Goal: Communication & Community: Answer question/provide support

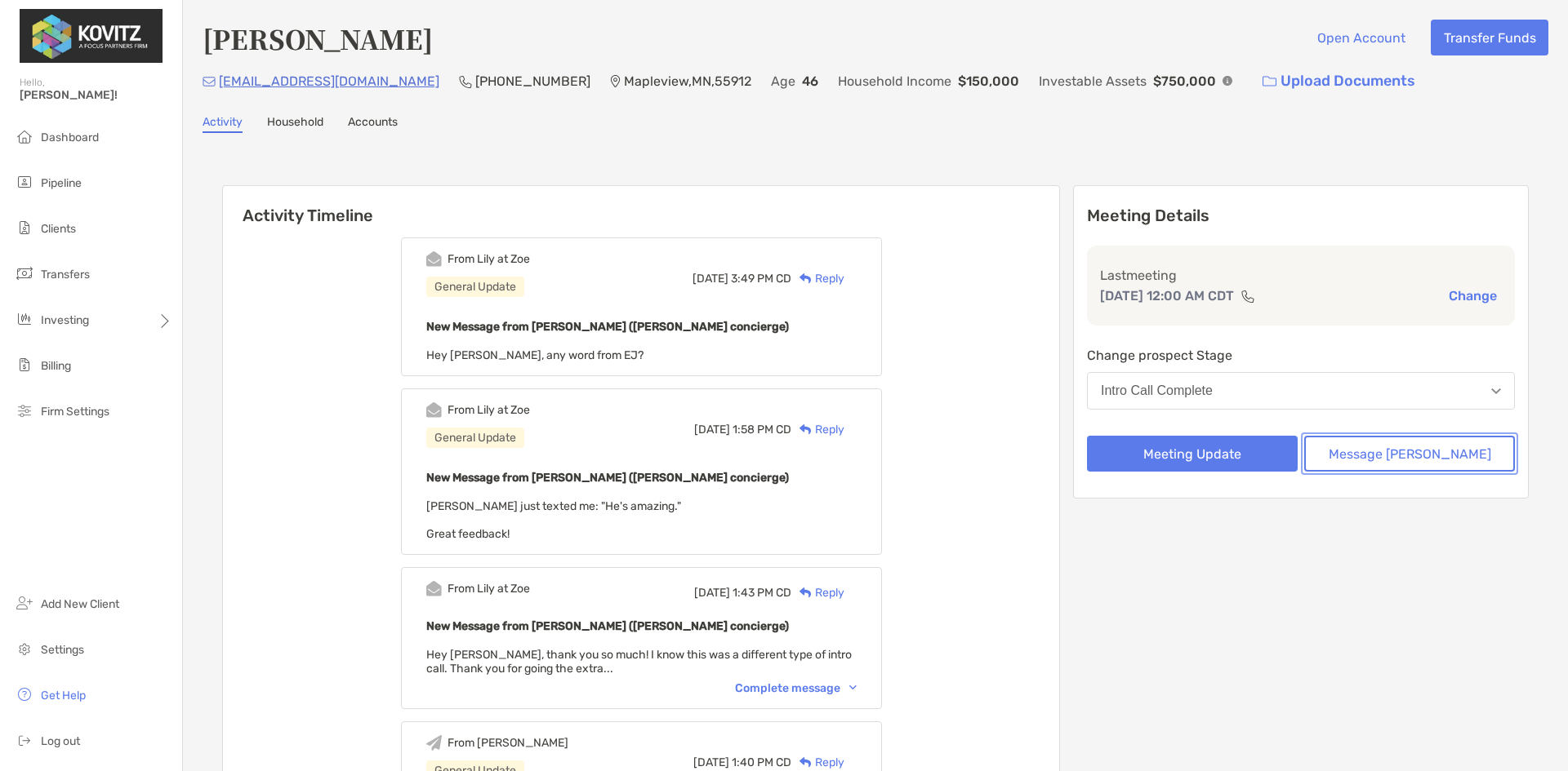
click at [1371, 464] on button "Message [PERSON_NAME]" at bounding box center [1409, 453] width 210 height 36
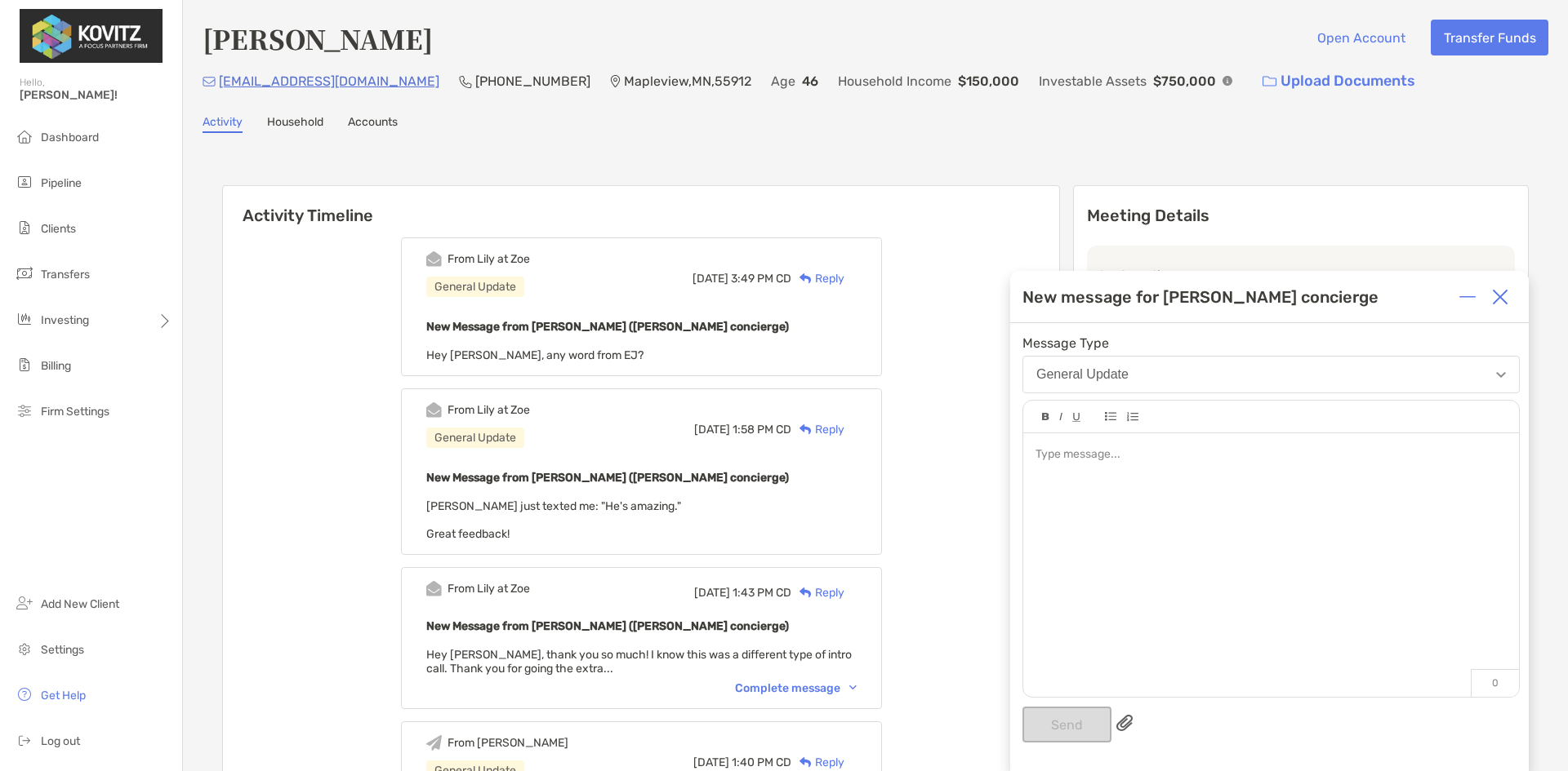
click at [1099, 461] on div at bounding box center [1271, 455] width 471 height 17
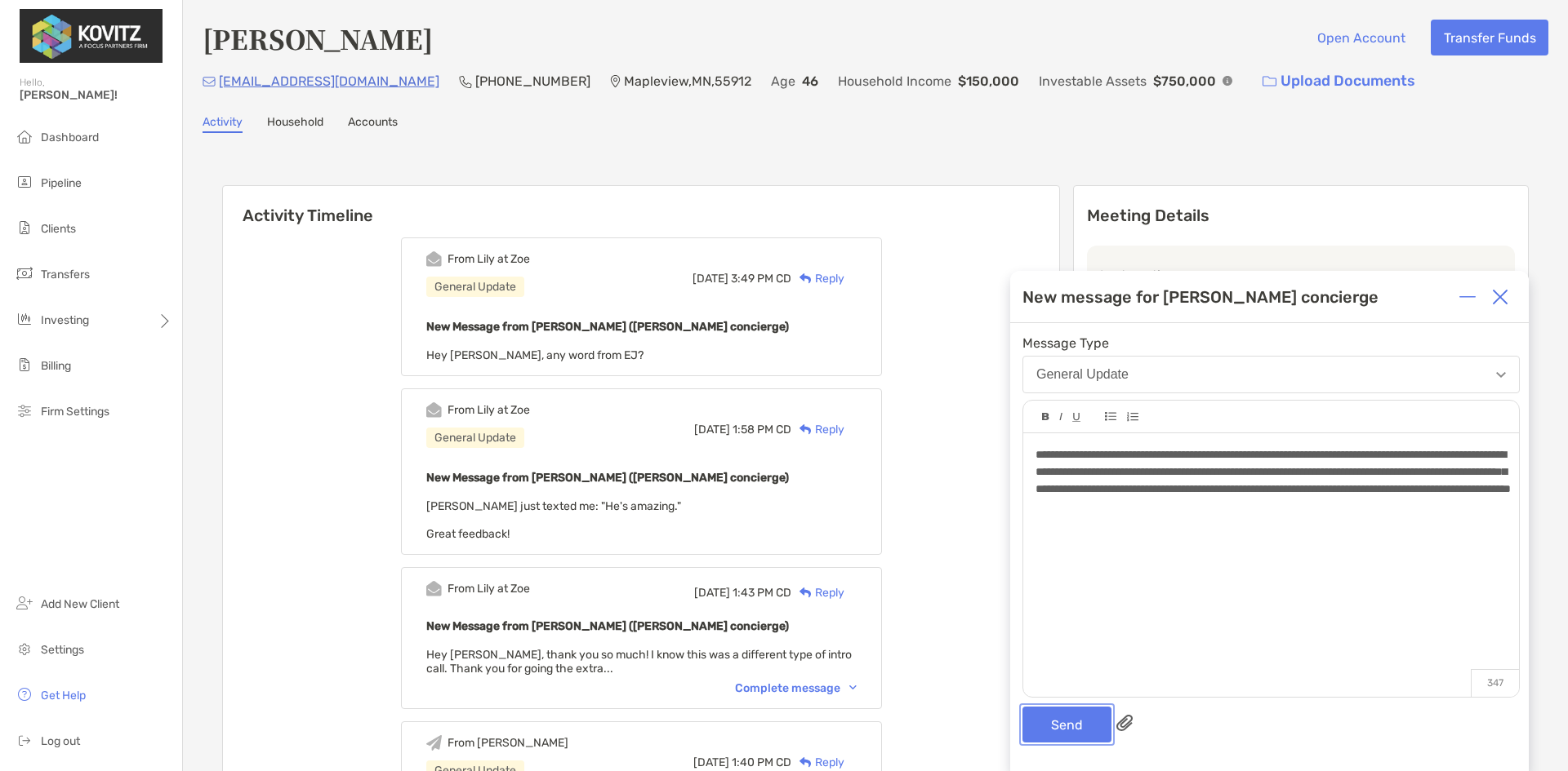
click at [1047, 714] on button "Send" at bounding box center [1067, 724] width 89 height 36
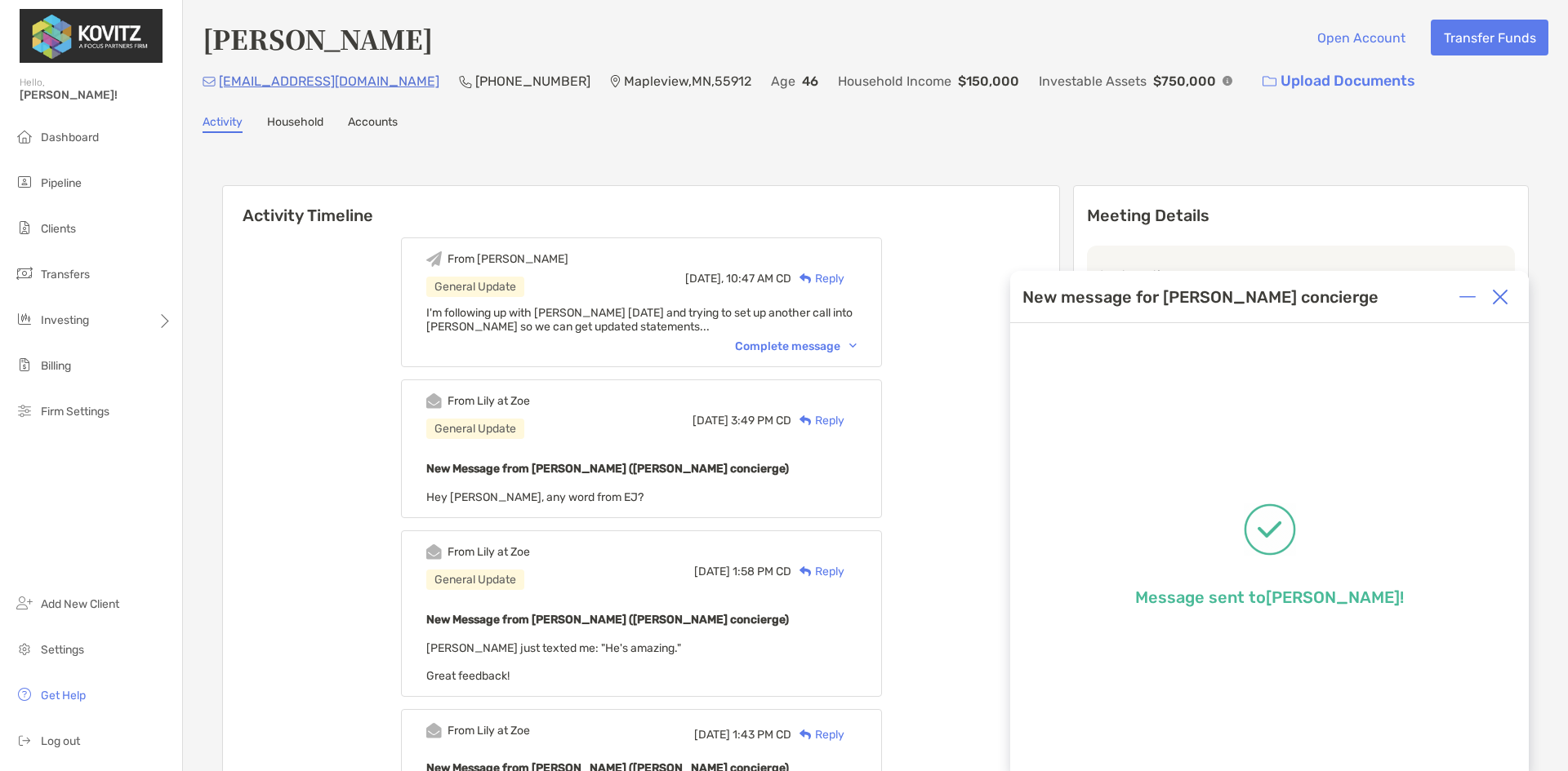
click at [800, 342] on div "Complete message" at bounding box center [796, 346] width 122 height 13
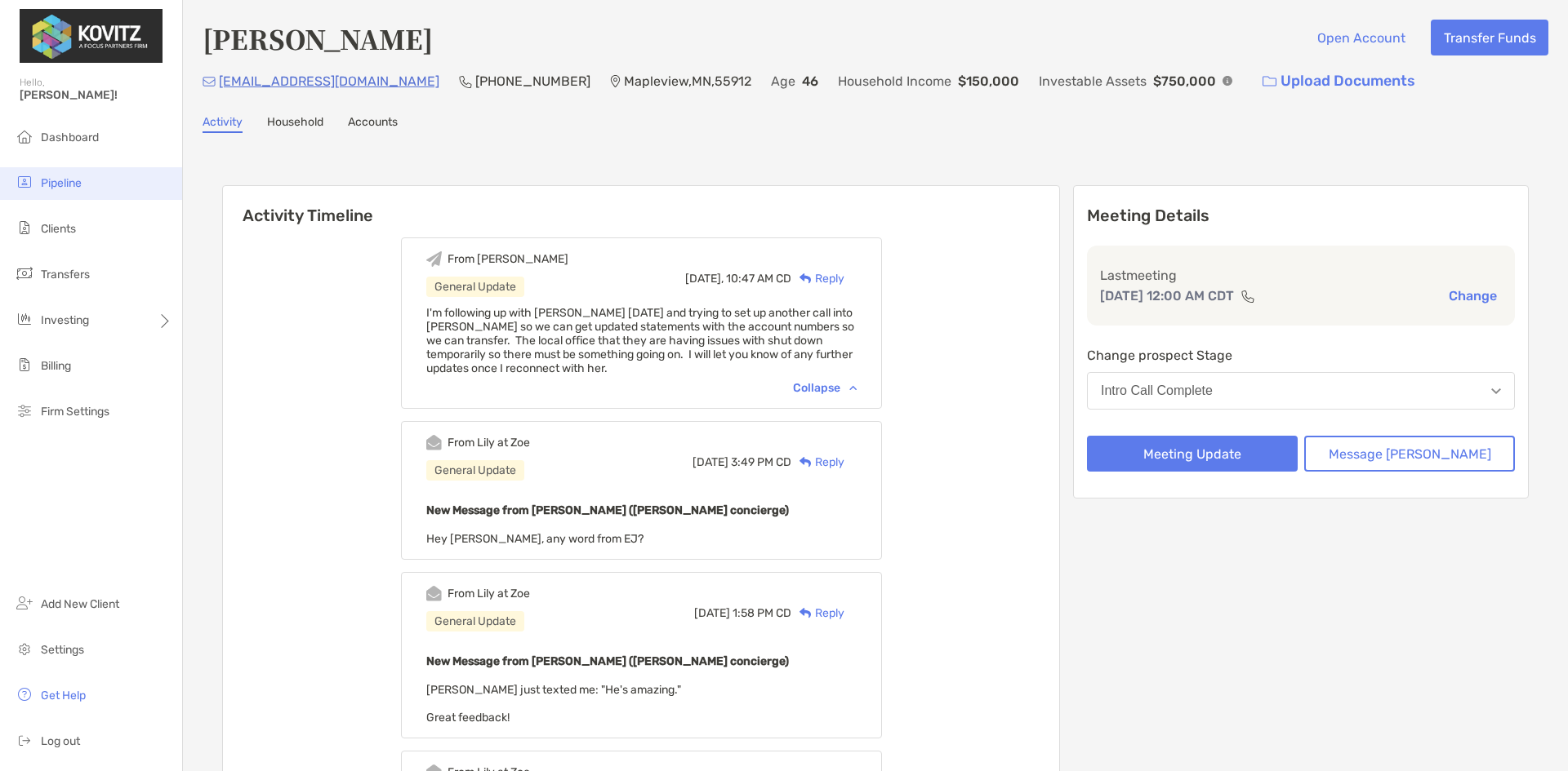
click at [55, 189] on span "Pipeline" at bounding box center [61, 183] width 41 height 13
